Goal: Task Accomplishment & Management: Use online tool/utility

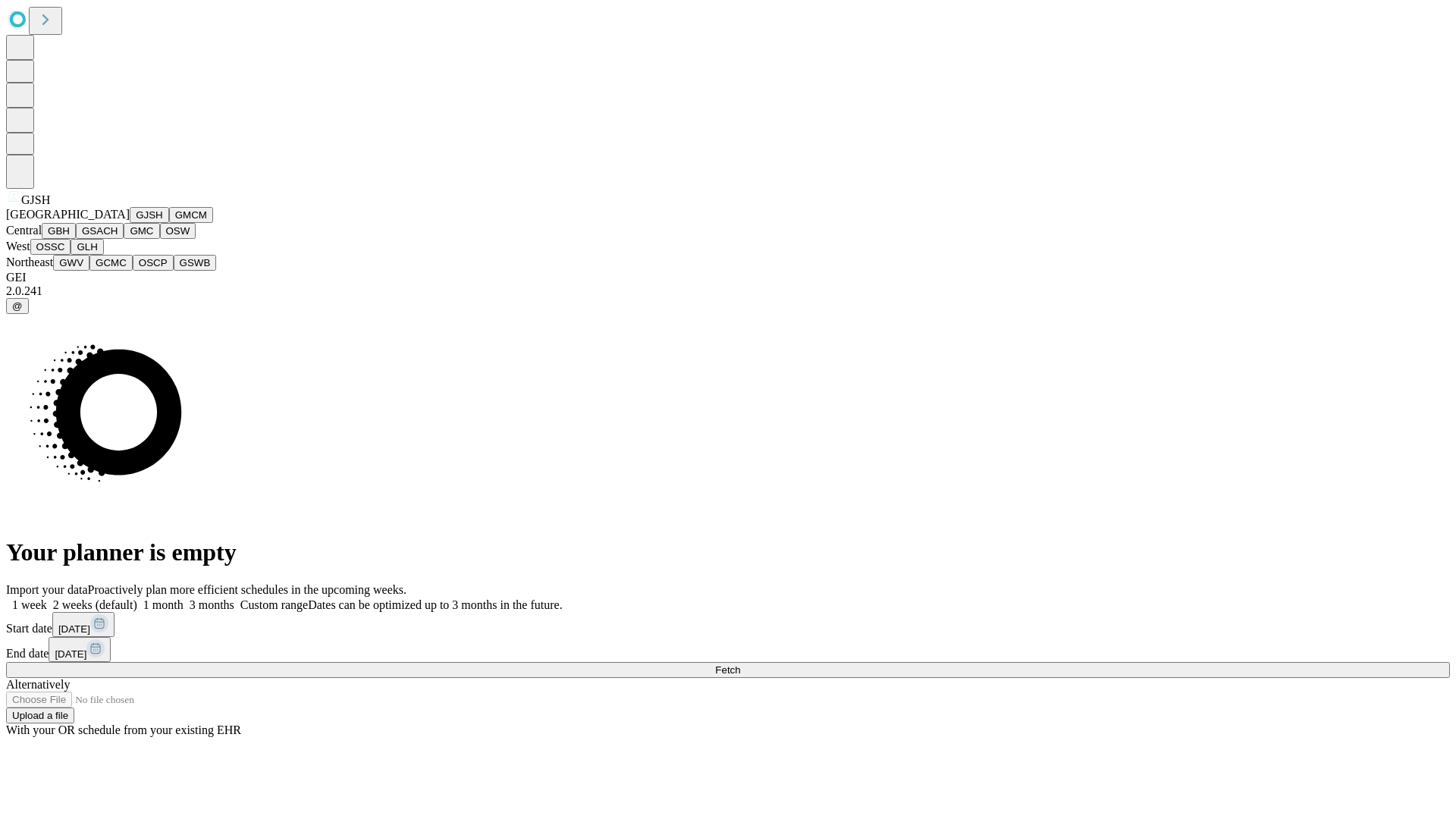
click at [130, 223] on button "GJSH" at bounding box center [149, 215] width 39 height 16
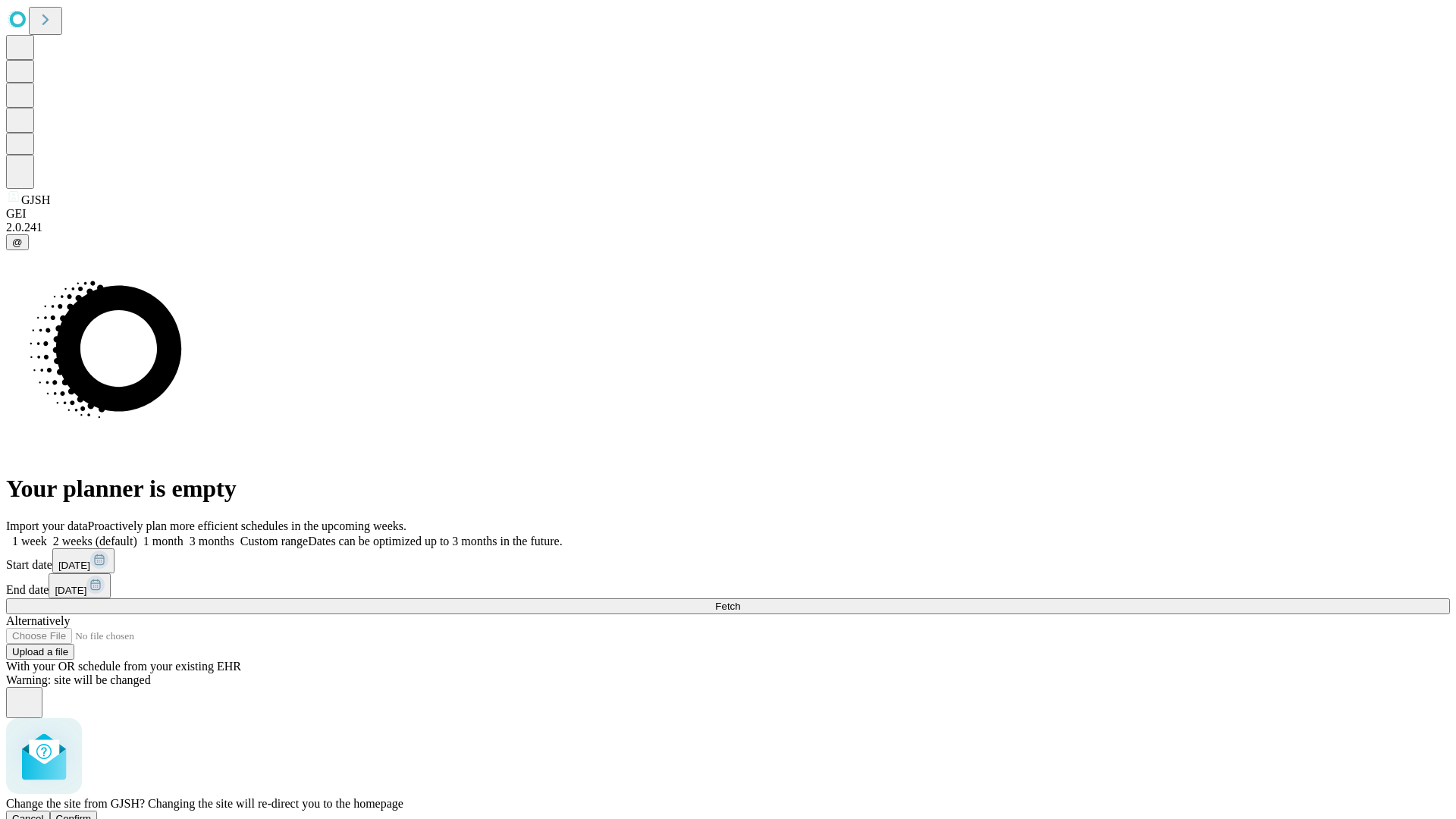
click at [91, 813] on span "Confirm" at bounding box center [73, 819] width 35 height 11
click at [184, 535] on label "1 month" at bounding box center [160, 542] width 47 height 13
click at [740, 601] on span "Fetch" at bounding box center [727, 606] width 25 height 11
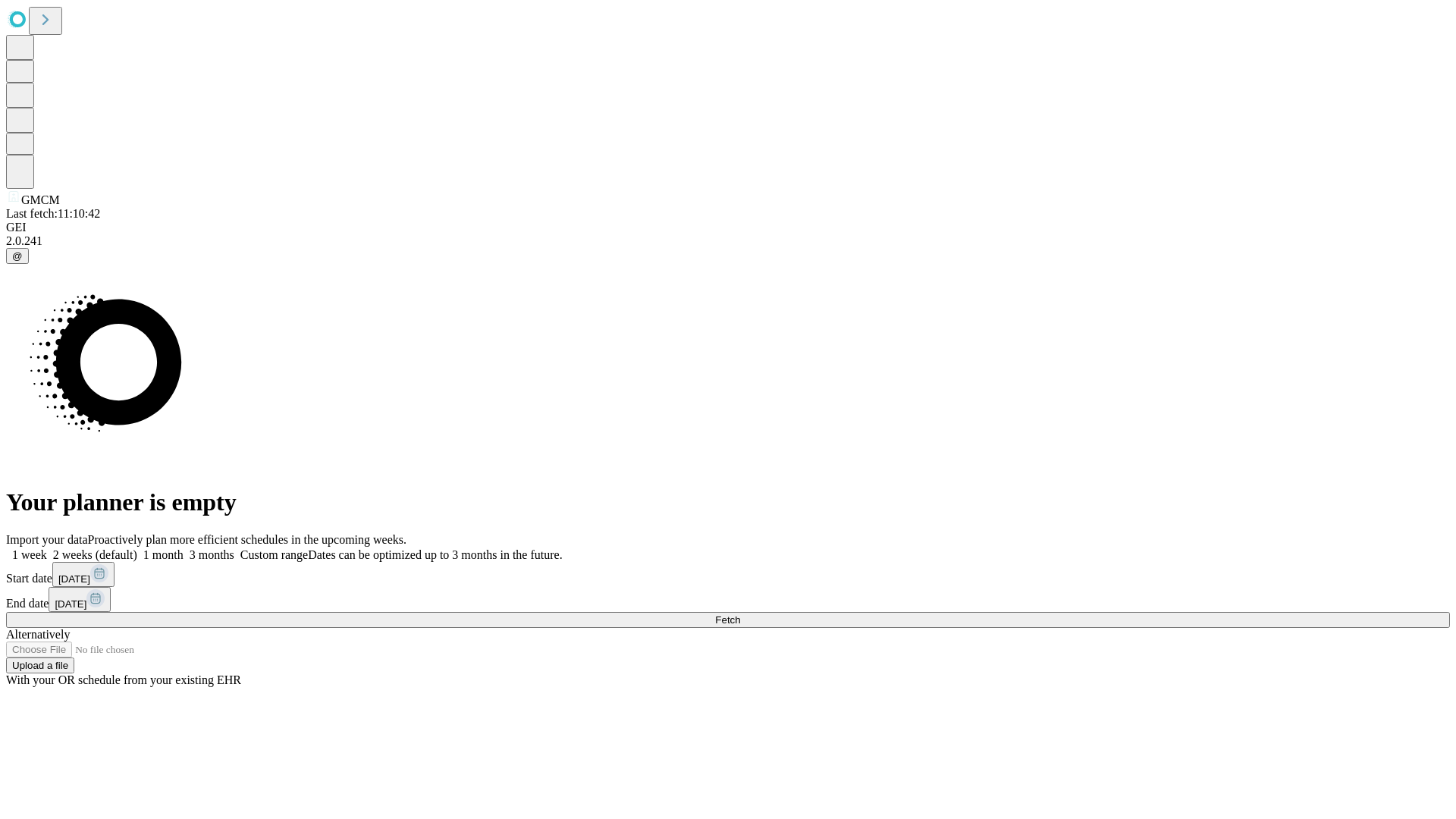
click at [740, 614] on span "Fetch" at bounding box center [727, 620] width 25 height 11
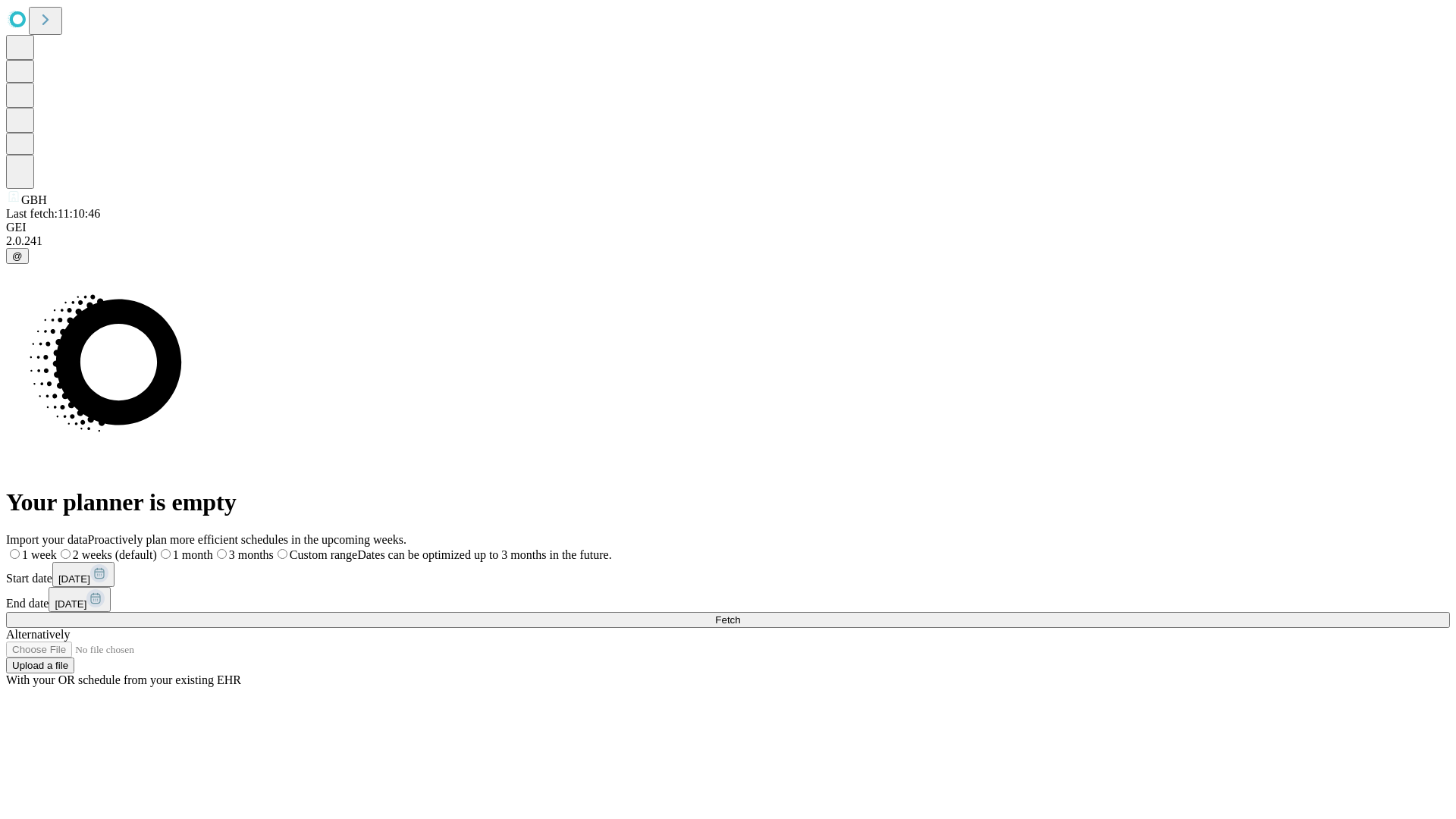
click at [213, 548] on label "1 month" at bounding box center [185, 555] width 56 height 13
click at [740, 614] on span "Fetch" at bounding box center [727, 620] width 25 height 11
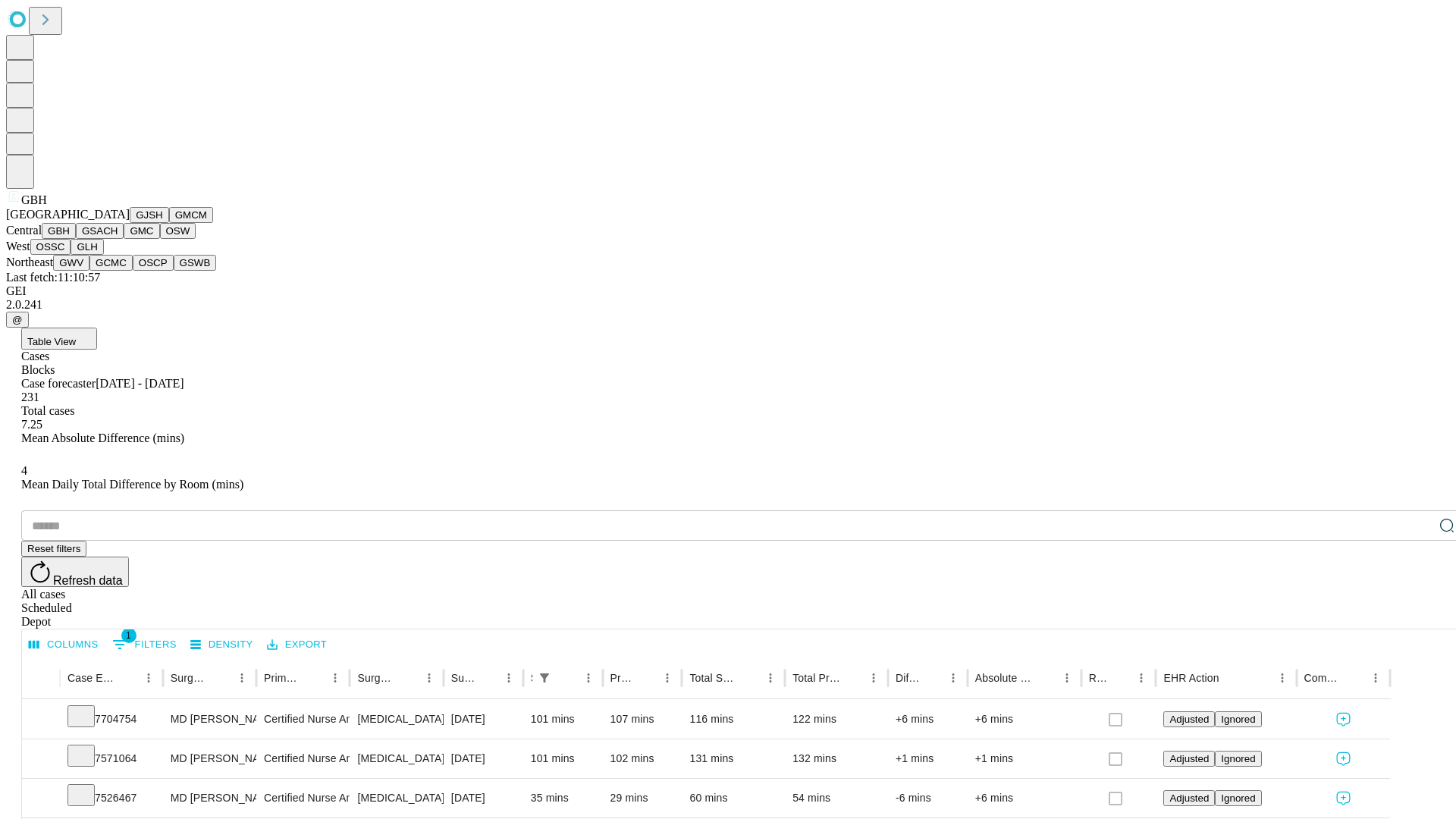
click at [117, 239] on button "GSACH" at bounding box center [100, 231] width 48 height 16
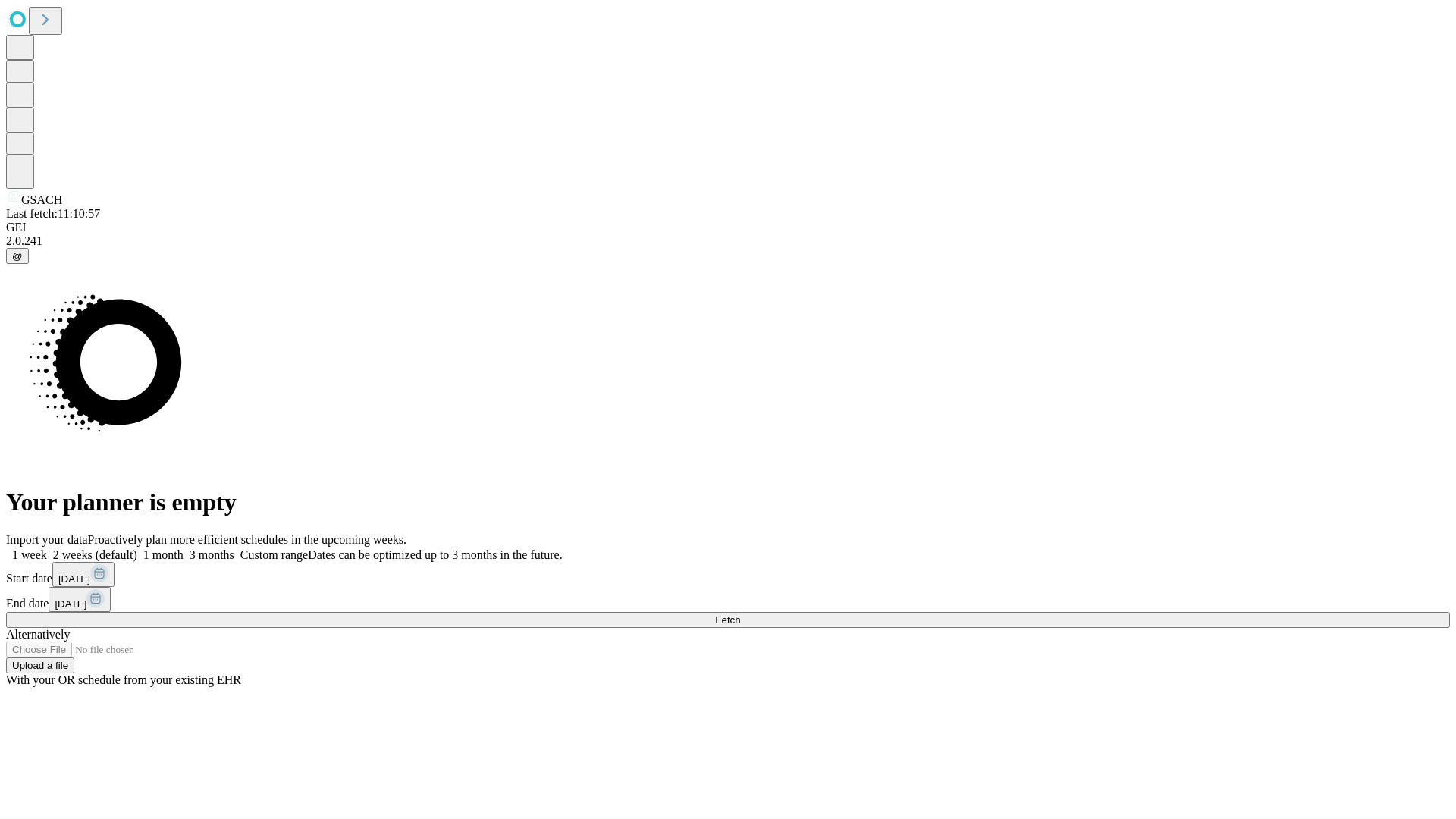
click at [740, 614] on span "Fetch" at bounding box center [727, 620] width 25 height 11
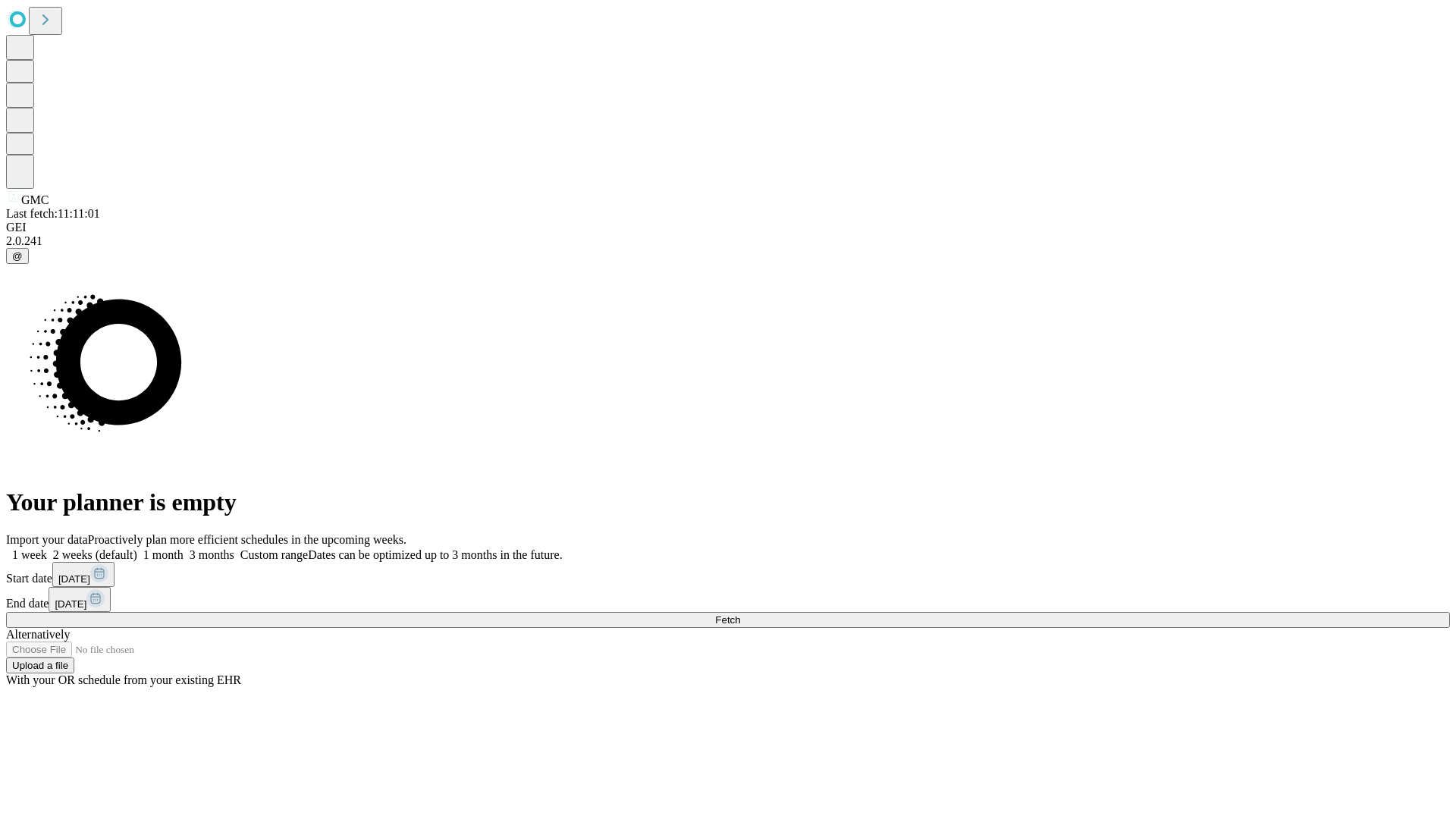
click at [740, 614] on span "Fetch" at bounding box center [727, 620] width 25 height 11
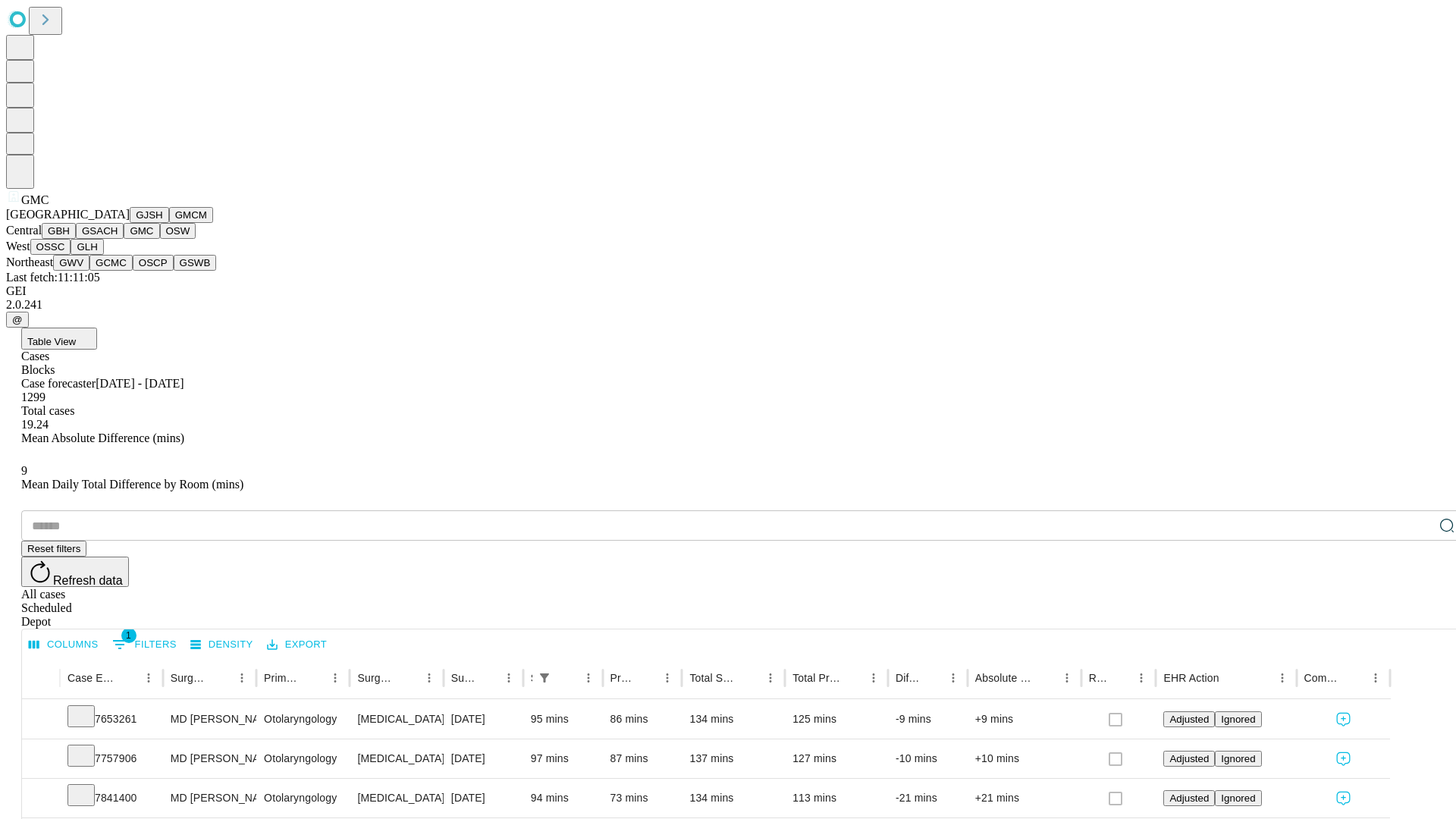
click at [160, 239] on button "OSW" at bounding box center [178, 231] width 36 height 16
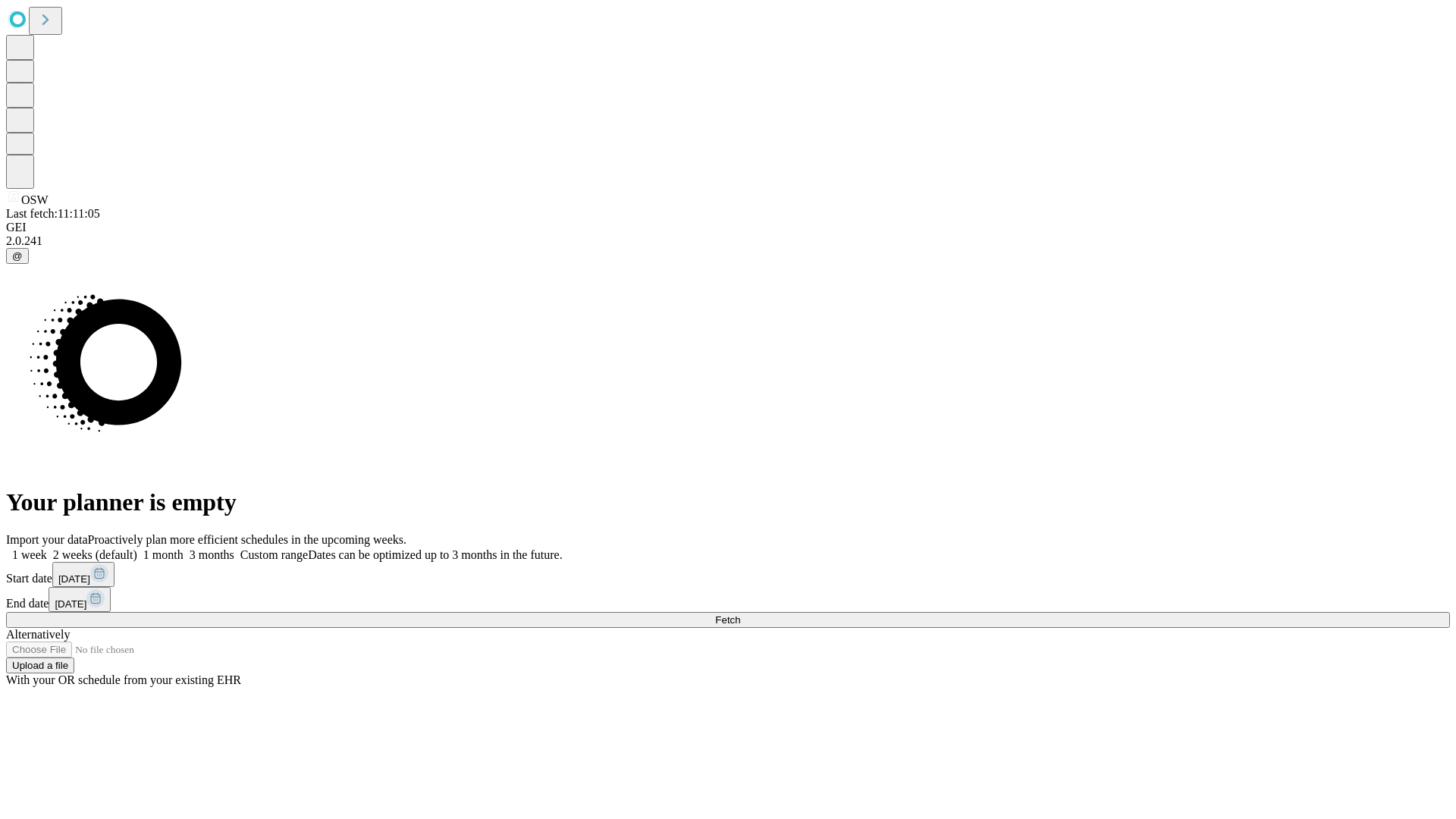
click at [184, 548] on label "1 month" at bounding box center [160, 555] width 47 height 13
click at [740, 614] on span "Fetch" at bounding box center [727, 620] width 25 height 11
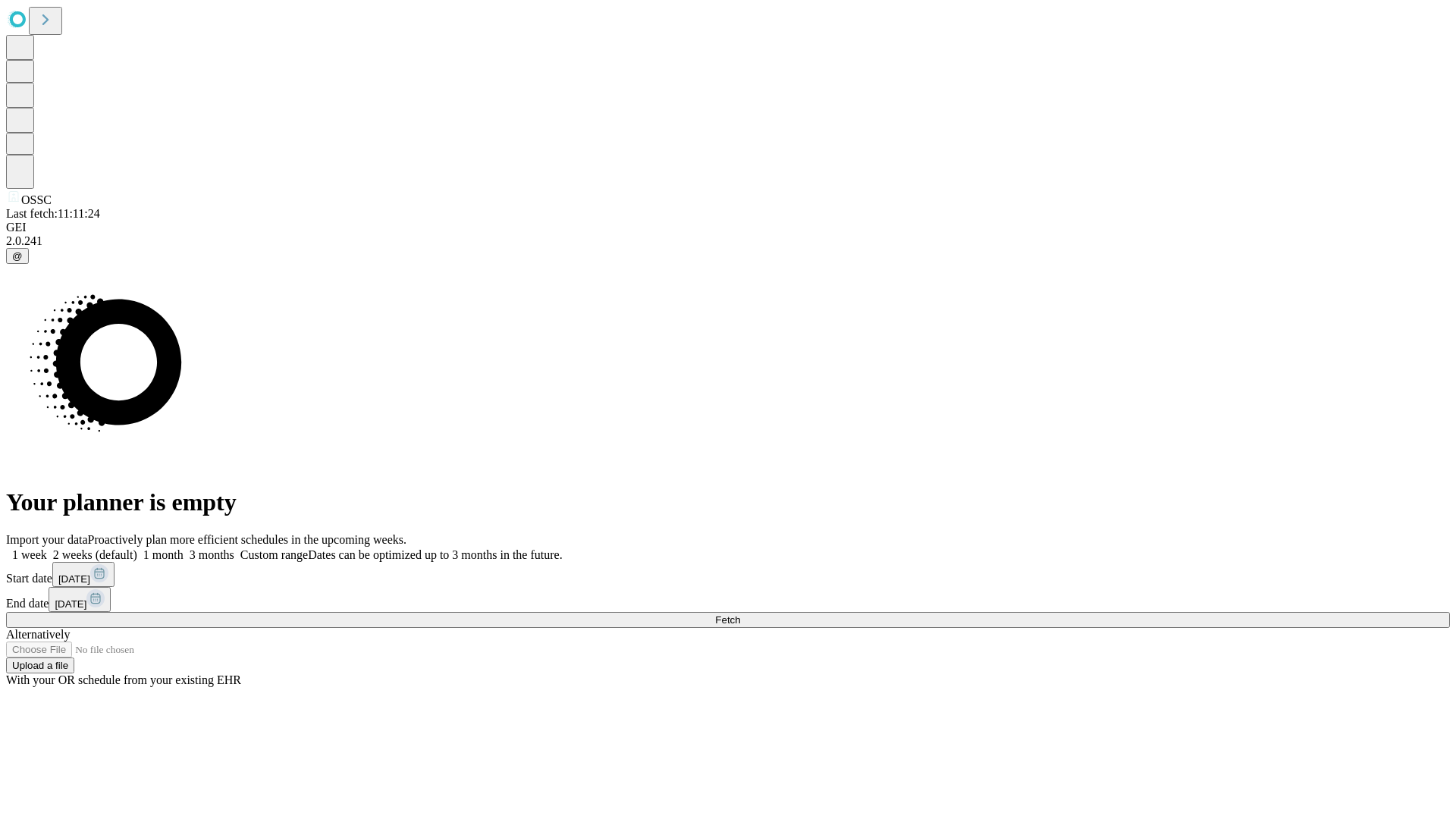
click at [184, 548] on label "1 month" at bounding box center [160, 555] width 47 height 13
click at [740, 614] on span "Fetch" at bounding box center [727, 620] width 25 height 11
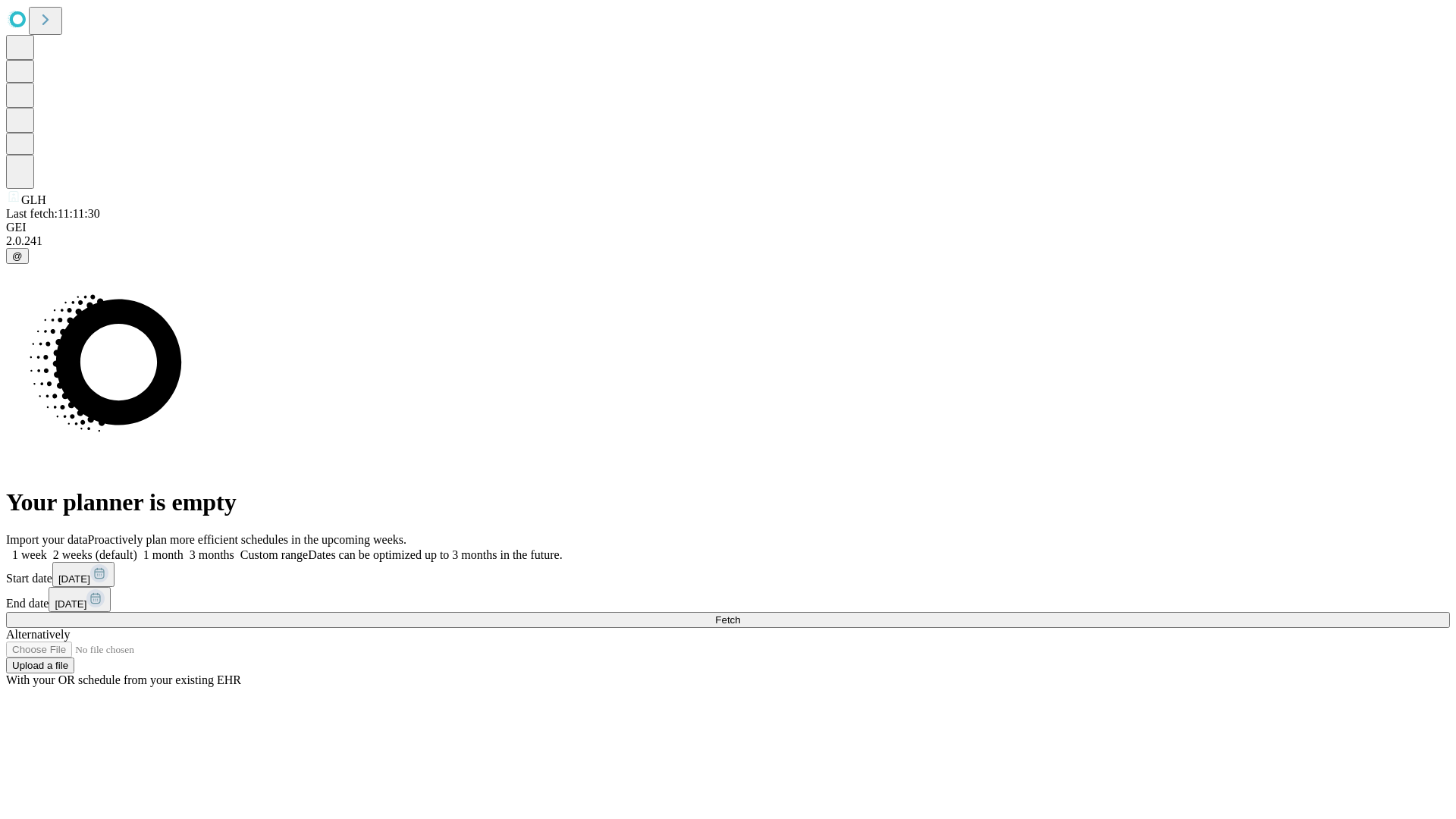
click at [740, 614] on span "Fetch" at bounding box center [727, 620] width 25 height 11
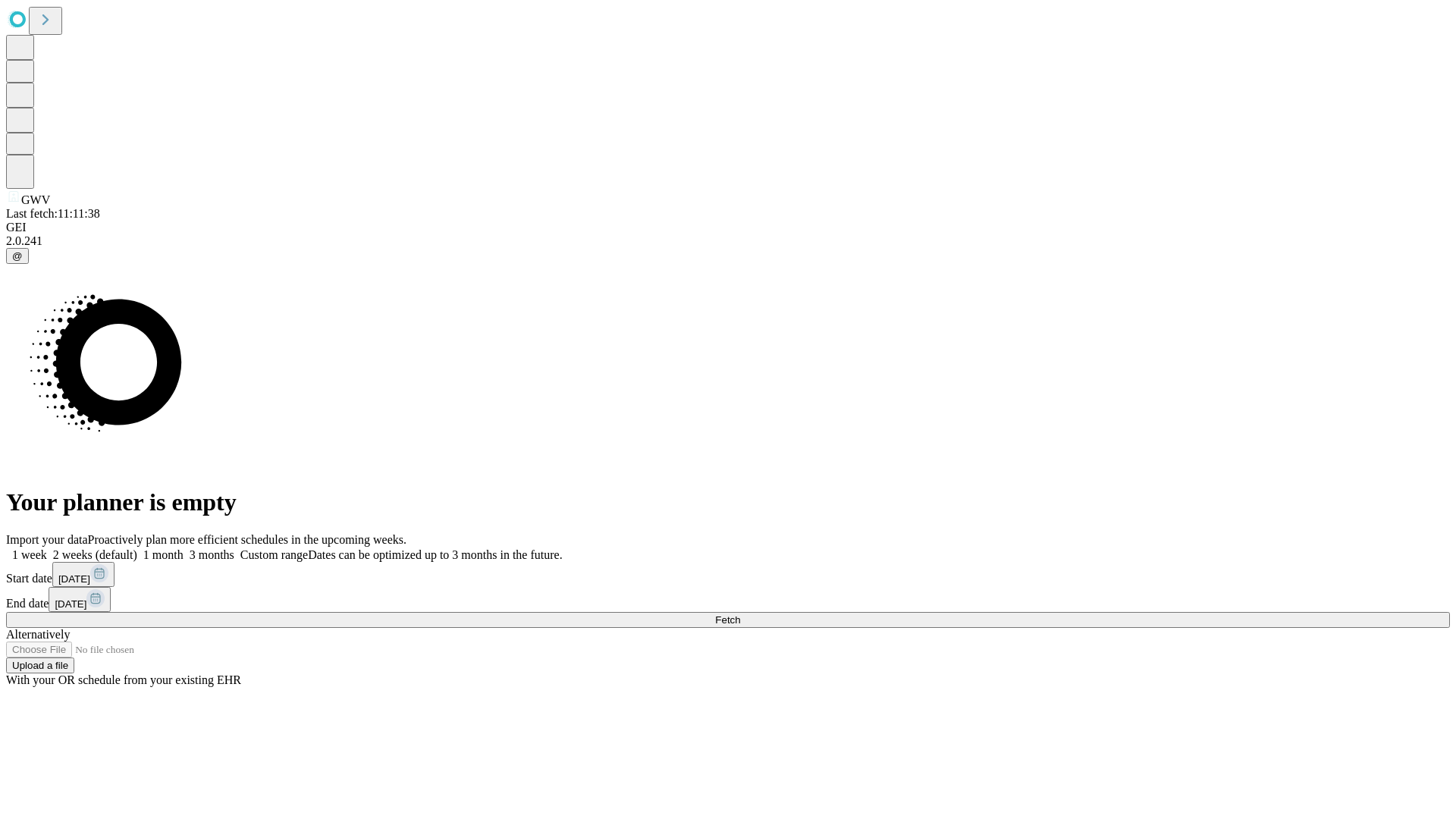
click at [184, 548] on label "1 month" at bounding box center [160, 555] width 47 height 13
click at [740, 614] on span "Fetch" at bounding box center [727, 620] width 25 height 11
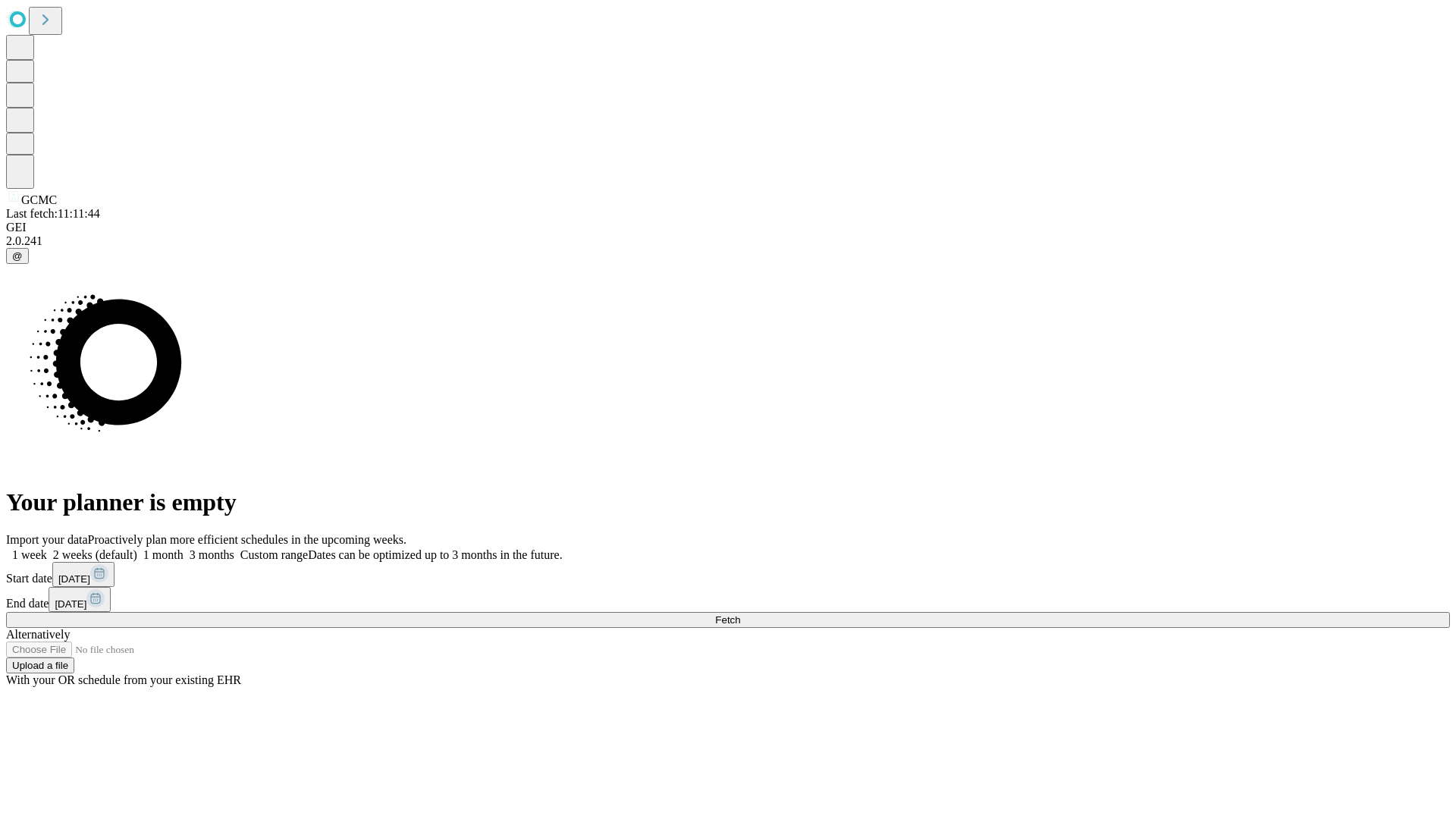
click at [184, 548] on label "1 month" at bounding box center [160, 555] width 47 height 13
click at [740, 614] on span "Fetch" at bounding box center [727, 620] width 25 height 11
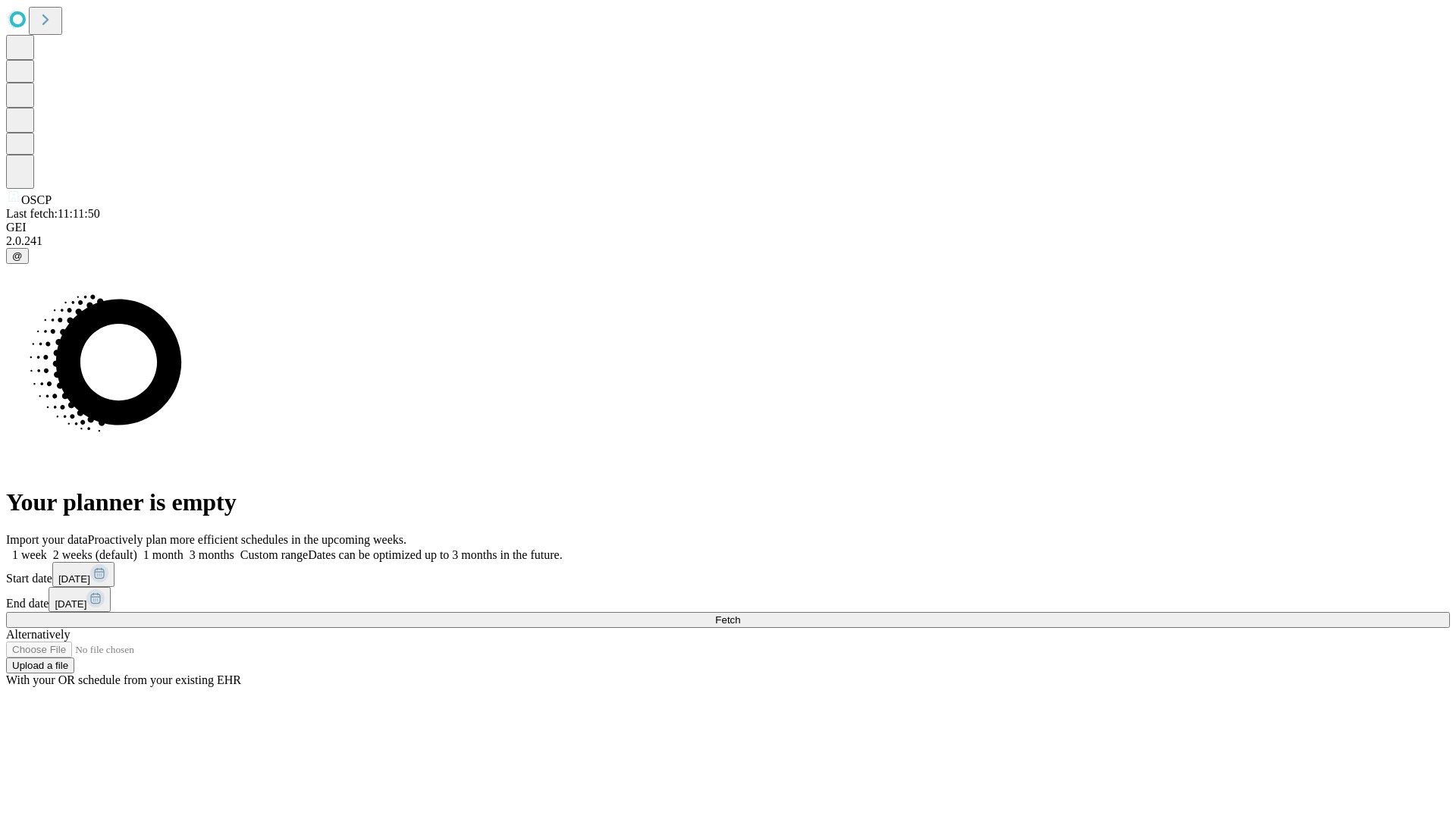
click at [184, 548] on label "1 month" at bounding box center [160, 555] width 47 height 13
click at [740, 614] on span "Fetch" at bounding box center [727, 620] width 25 height 11
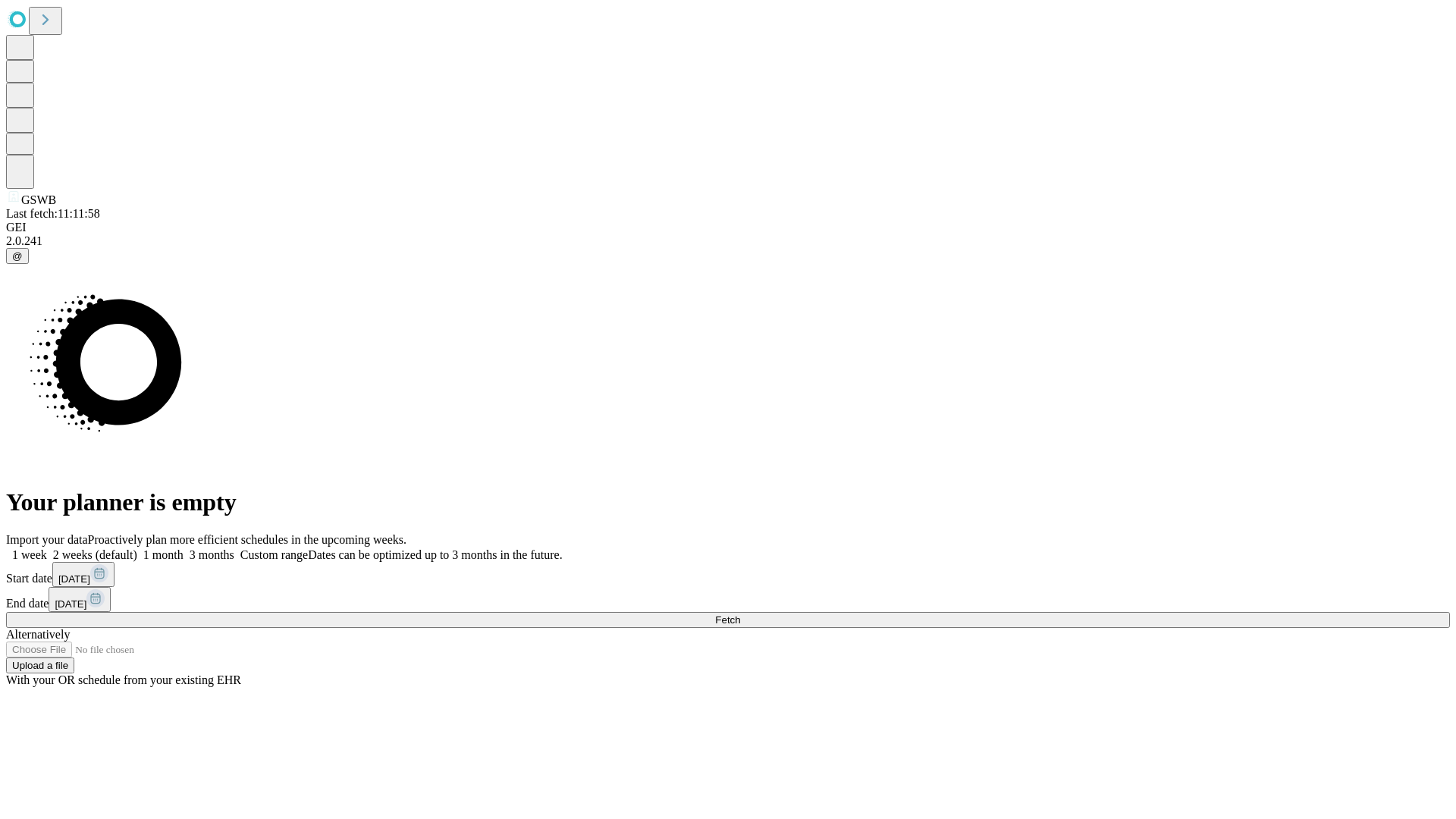
click at [184, 548] on label "1 month" at bounding box center [160, 555] width 47 height 13
click at [740, 614] on span "Fetch" at bounding box center [727, 620] width 25 height 11
